Goal: Task Accomplishment & Management: Use online tool/utility

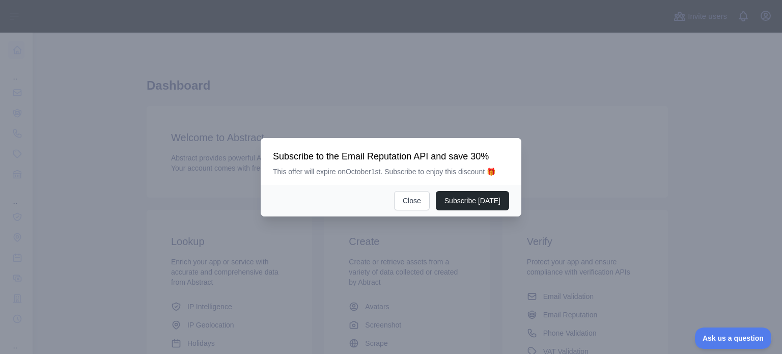
scroll to position [153, 0]
click at [419, 200] on button "Close" at bounding box center [412, 200] width 36 height 19
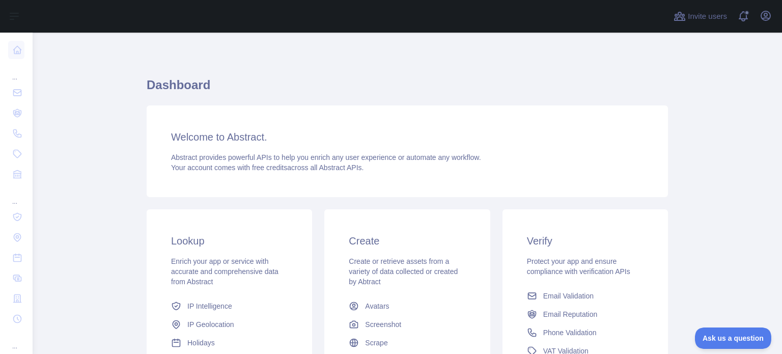
scroll to position [0, 0]
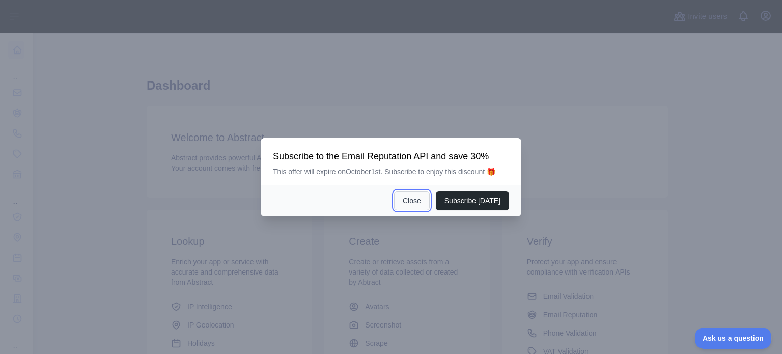
click at [411, 199] on button "Close" at bounding box center [412, 200] width 36 height 19
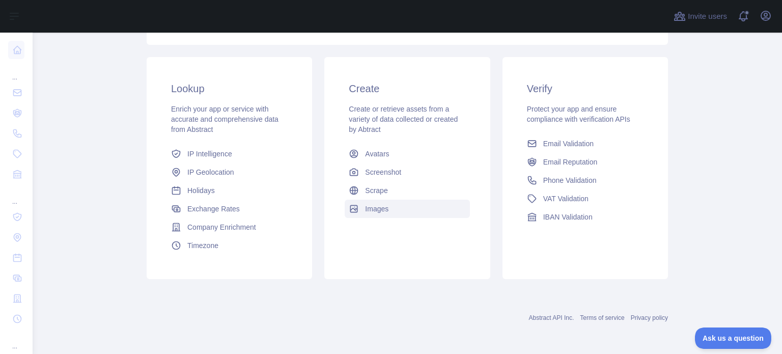
scroll to position [153, 0]
click at [206, 252] on link "Timezone" at bounding box center [229, 245] width 125 height 18
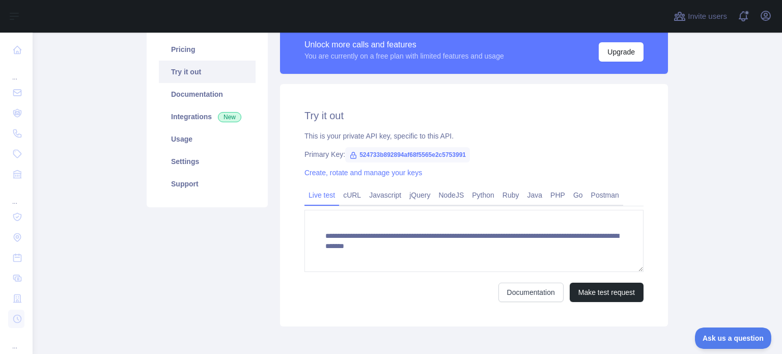
scroll to position [140, 0]
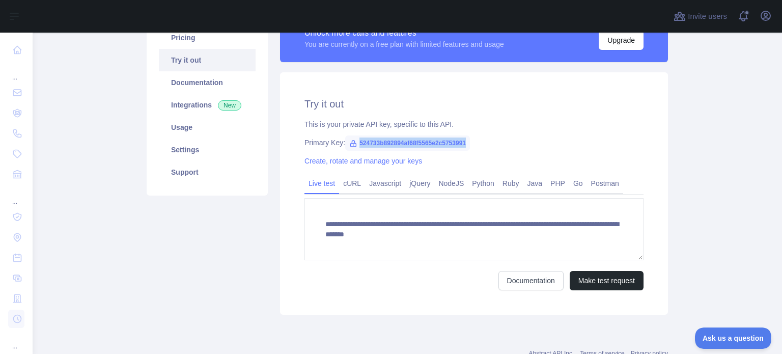
drag, startPoint x: 462, startPoint y: 142, endPoint x: 350, endPoint y: 141, distance: 112.4
click at [350, 141] on span "524733b892894af68f5565e2c5753991" at bounding box center [407, 142] width 125 height 15
copy span "524733b892894af68f5565e2c5753991"
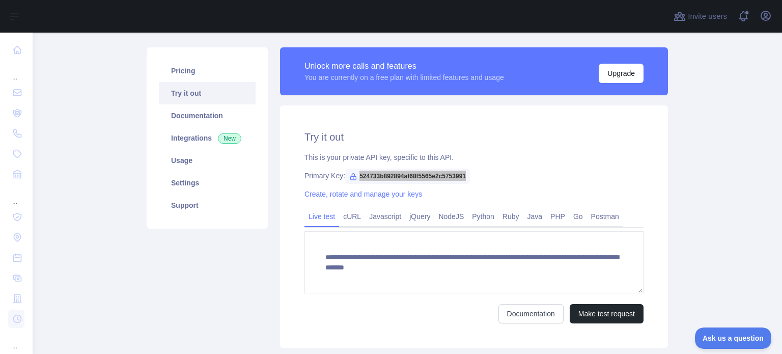
scroll to position [90, 0]
